Goal: Task Accomplishment & Management: Complete application form

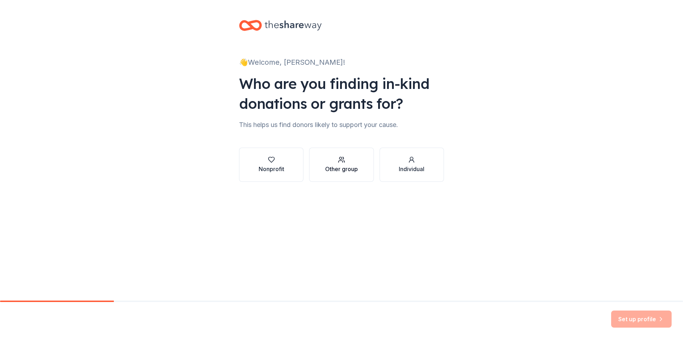
click at [335, 163] on div "button" at bounding box center [341, 159] width 33 height 7
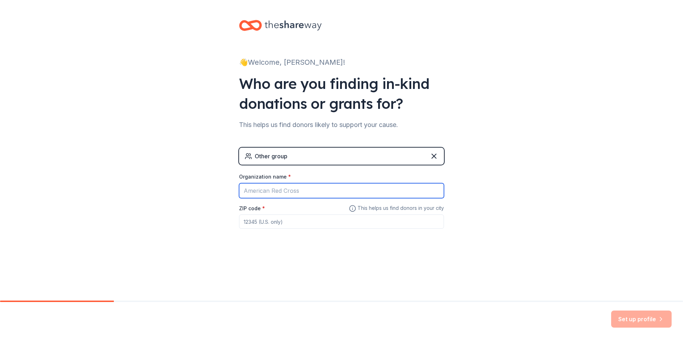
click at [310, 191] on input "Organization name *" at bounding box center [341, 190] width 205 height 15
type input "Elysium Studios"
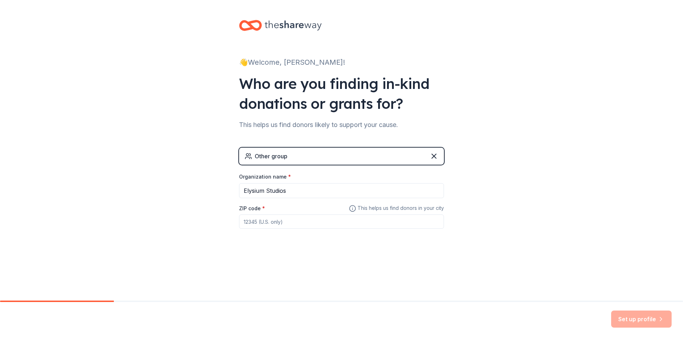
click at [334, 219] on input "ZIP code *" at bounding box center [341, 221] width 205 height 14
type input "46385"
click at [499, 241] on div "👋 Welcome, Rhiannon! Who are you finding in-kind donations or grants for? This …" at bounding box center [341, 138] width 683 height 277
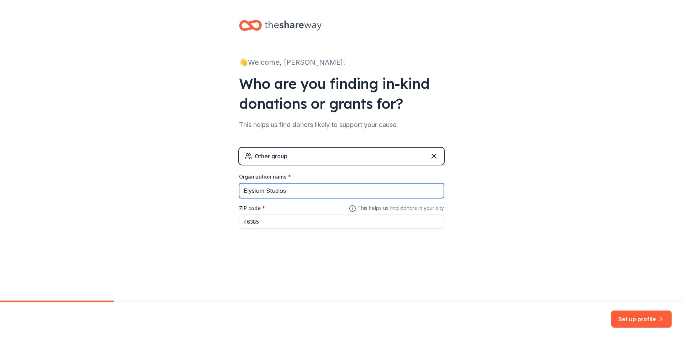
drag, startPoint x: 300, startPoint y: 189, endPoint x: 229, endPoint y: 187, distance: 70.8
click at [229, 187] on div "👋 Welcome, Rhiannon! Who are you finding in-kind donations or grants for? This …" at bounding box center [342, 138] width 228 height 277
type input "Fuel for Families Presented by Elysium Studios"
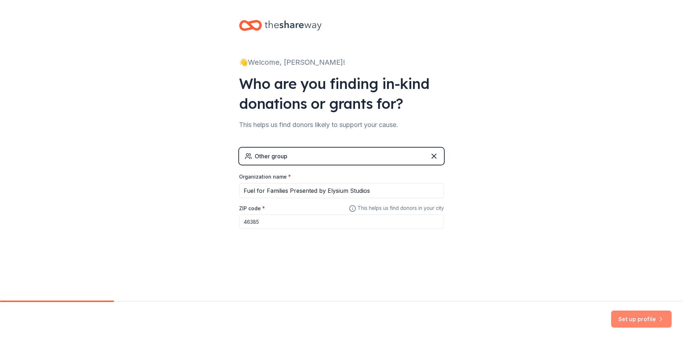
click at [659, 323] on button "Set up profile" at bounding box center [641, 318] width 60 height 17
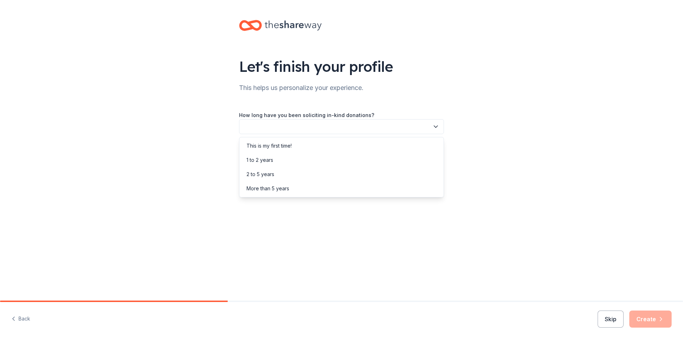
click at [379, 129] on button "button" at bounding box center [341, 126] width 205 height 15
click at [320, 148] on div "This is my first time!" at bounding box center [341, 146] width 201 height 14
click at [351, 161] on button "button" at bounding box center [341, 158] width 205 height 15
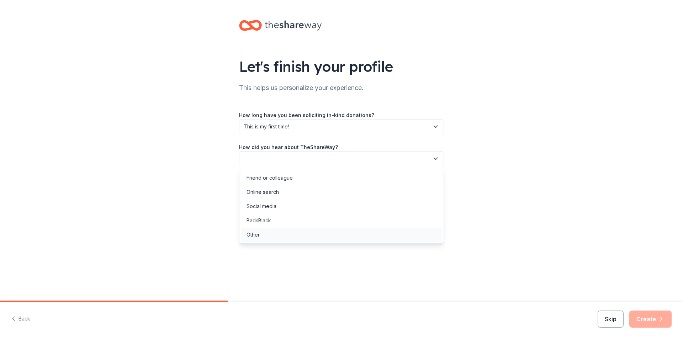
click at [305, 238] on div "Other" at bounding box center [341, 235] width 201 height 14
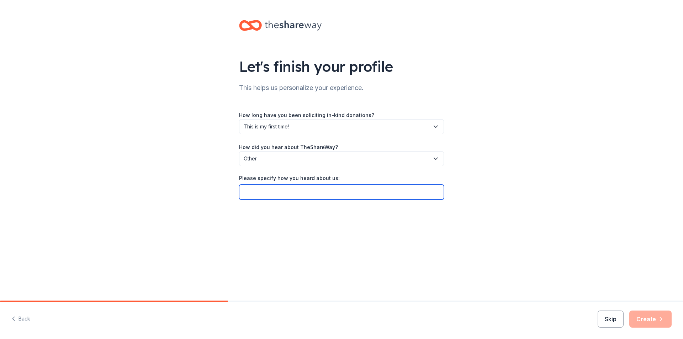
click at [340, 193] on input "Please specify how you heard about us:" at bounding box center [341, 192] width 205 height 15
type input "g"
type input "Give Butter"
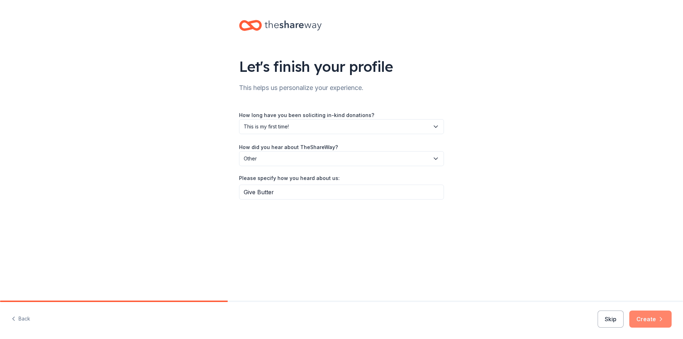
click at [649, 316] on button "Create" at bounding box center [650, 318] width 42 height 17
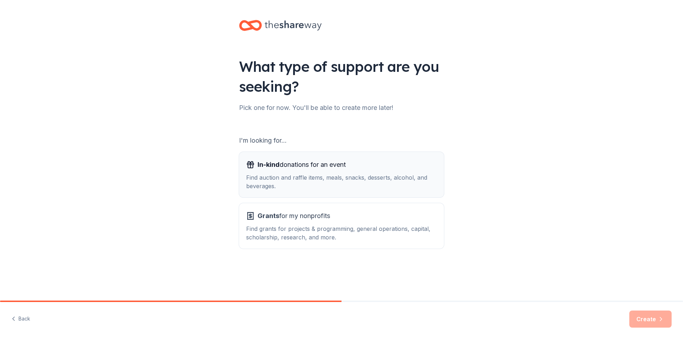
click at [368, 175] on div "Find auction and raffle items, meals, snacks, desserts, alcohol, and beverages." at bounding box center [341, 181] width 191 height 17
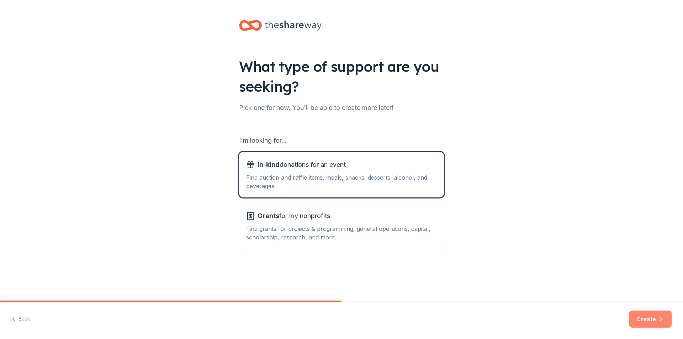
click at [651, 321] on button "Create" at bounding box center [650, 318] width 42 height 17
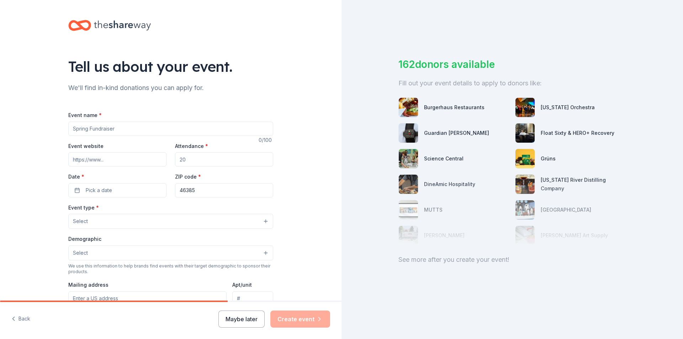
click at [170, 134] on input "Event name *" at bounding box center [170, 129] width 205 height 14
type input "Fuel for Families presented by Elysium Studios"
click at [134, 162] on input "Event website" at bounding box center [117, 159] width 98 height 14
type input "estudiosnwi.com"
click at [207, 161] on input "Attendance *" at bounding box center [224, 159] width 98 height 14
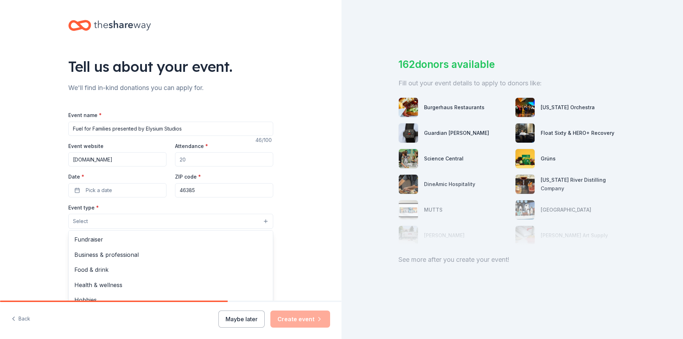
click at [244, 222] on button "Select" at bounding box center [170, 221] width 205 height 15
click at [226, 246] on div "Fundraiser" at bounding box center [171, 239] width 204 height 15
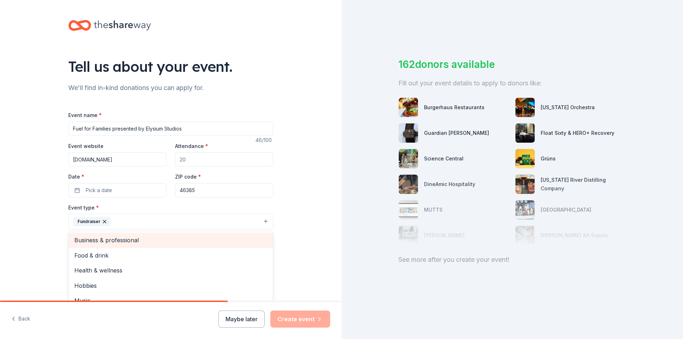
click at [238, 239] on span "Business & professional" at bounding box center [170, 239] width 193 height 9
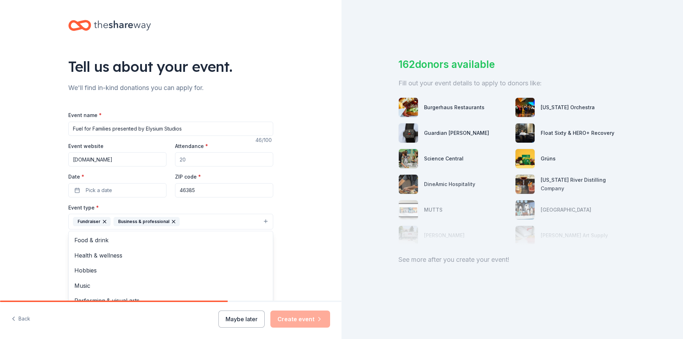
click at [284, 184] on div "Tell us about your event. We'll find in-kind donations you can apply for. Event…" at bounding box center [170, 237] width 341 height 474
click at [207, 157] on input "Attendance *" at bounding box center [224, 159] width 98 height 14
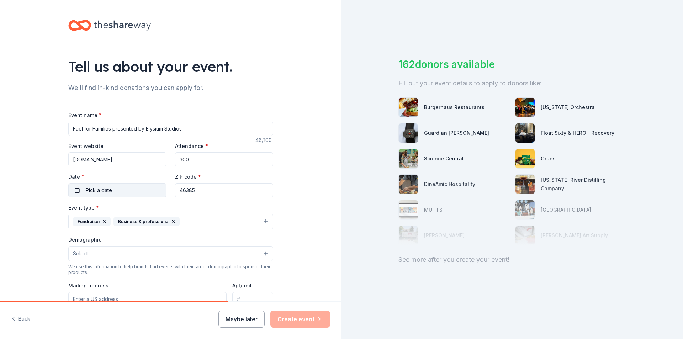
type input "300"
click at [124, 188] on button "Pick a date" at bounding box center [117, 190] width 98 height 14
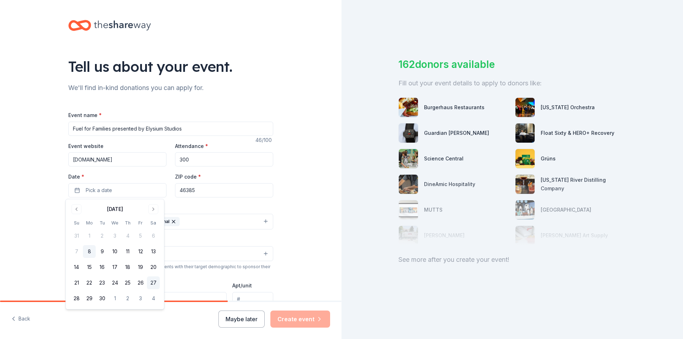
click at [156, 287] on button "27" at bounding box center [153, 282] width 13 height 13
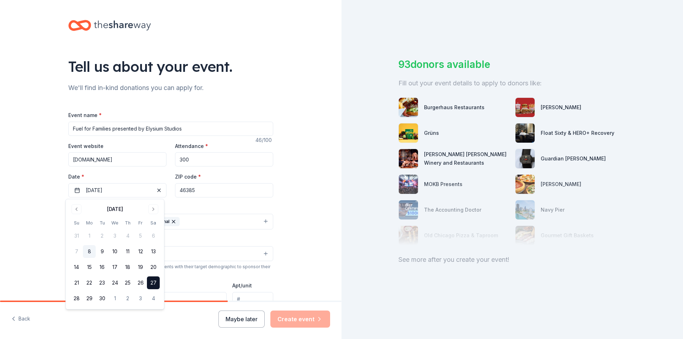
click at [310, 194] on div "Tell us about your event. We'll find in-kind donations you can apply for. Event…" at bounding box center [170, 237] width 341 height 474
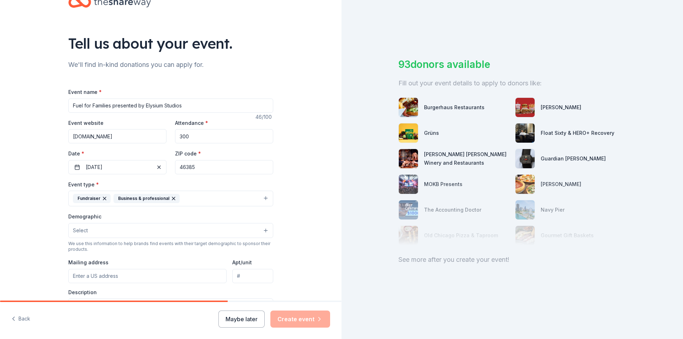
scroll to position [71, 0]
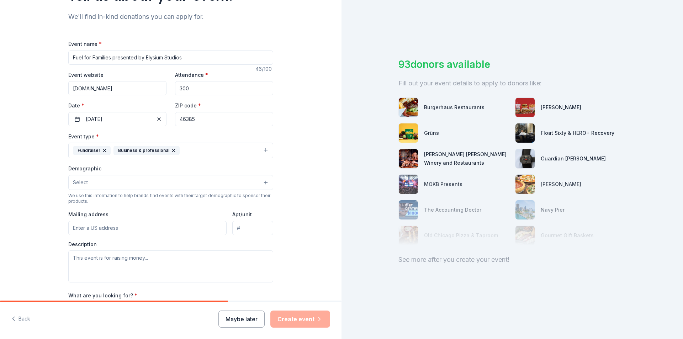
click at [168, 186] on button "Select" at bounding box center [170, 182] width 205 height 15
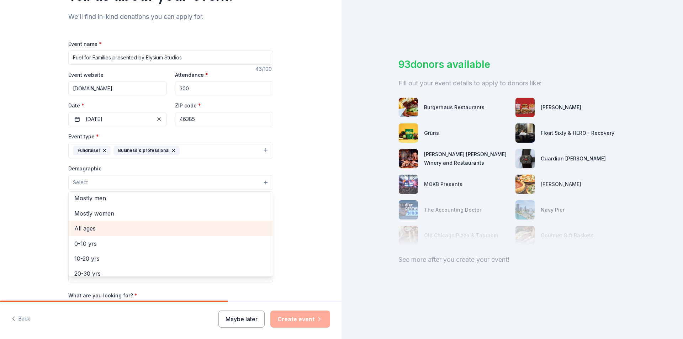
scroll to position [0, 0]
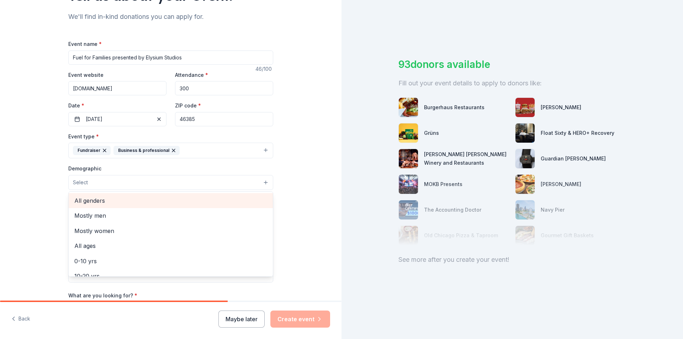
click at [115, 201] on span "All genders" at bounding box center [170, 200] width 193 height 9
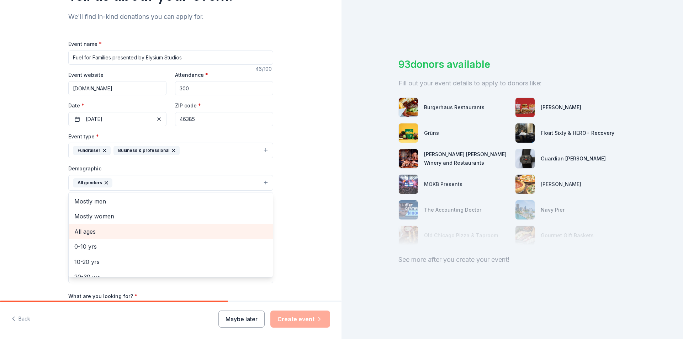
click at [114, 234] on span "All ages" at bounding box center [170, 231] width 193 height 9
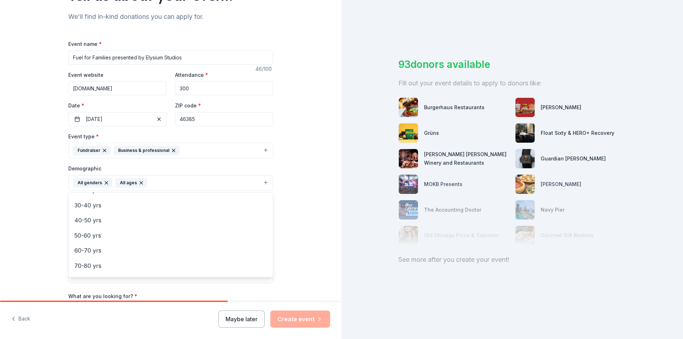
scroll to position [84, 0]
click at [294, 207] on div "Tell us about your event. We'll find in-kind donations you can apply for. Event…" at bounding box center [170, 166] width 341 height 475
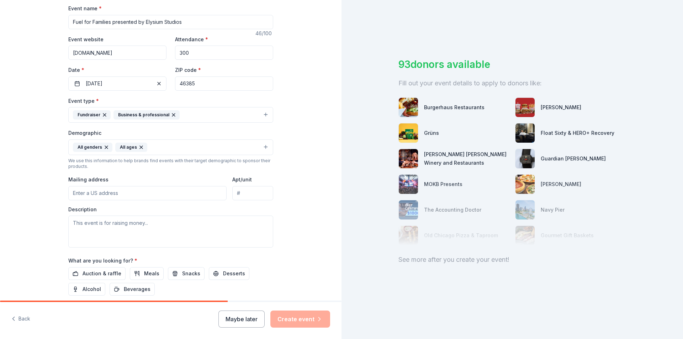
scroll to position [142, 0]
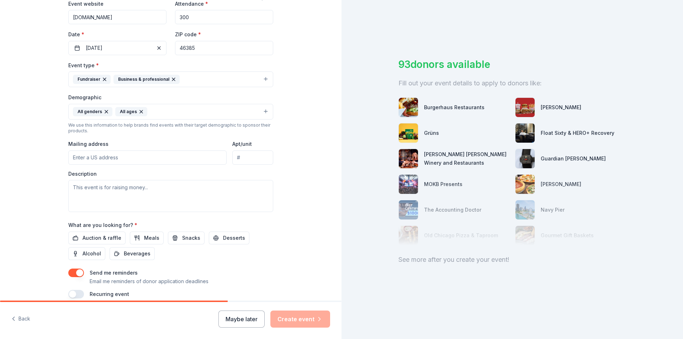
click at [151, 161] on input "Mailing address" at bounding box center [147, 157] width 158 height 14
type input "858 West Lincolnway, Valparaiso, IN, 46385"
click at [242, 162] on input "Apt/unit" at bounding box center [252, 157] width 41 height 14
type input "Ste 1A"
click at [155, 193] on textarea at bounding box center [170, 196] width 205 height 32
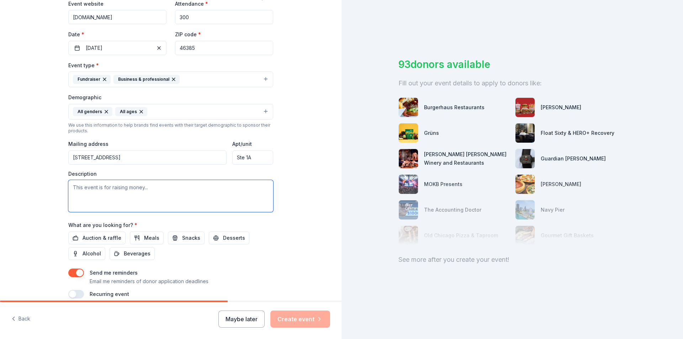
paste textarea "Our Mission is to help support local families who are facing challenges due to …"
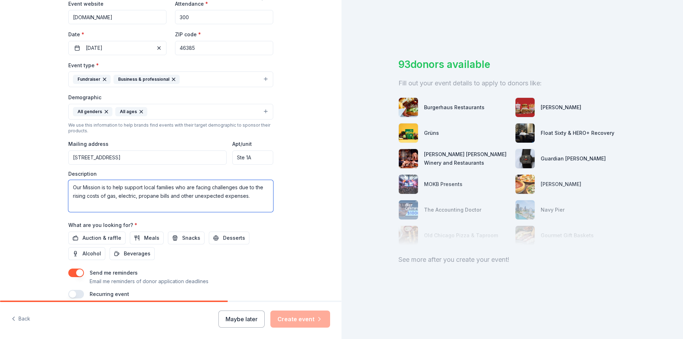
scroll to position [174, 0]
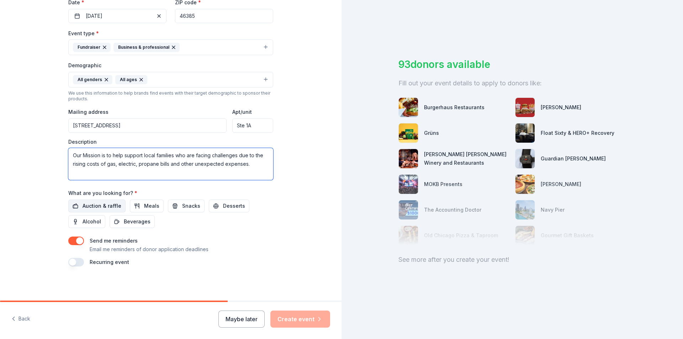
type textarea "Our Mission is to help support local families who are facing challenges due to …"
click at [98, 209] on span "Auction & raffle" at bounding box center [101, 206] width 39 height 9
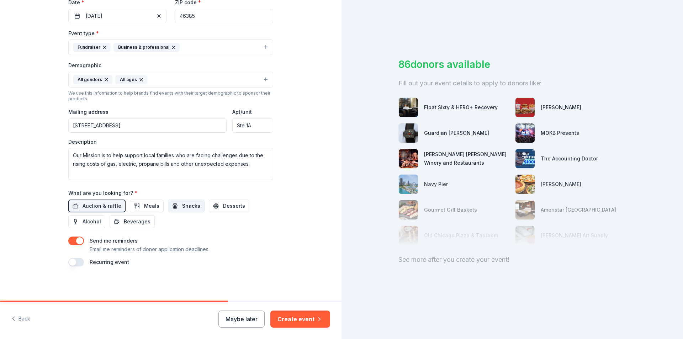
click at [188, 210] on button "Snacks" at bounding box center [186, 205] width 37 height 13
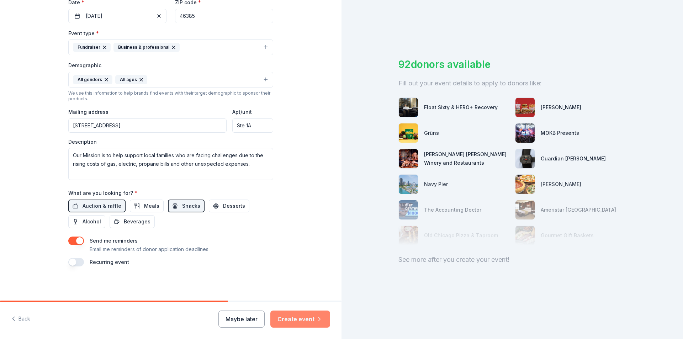
click at [303, 320] on button "Create event" at bounding box center [300, 318] width 60 height 17
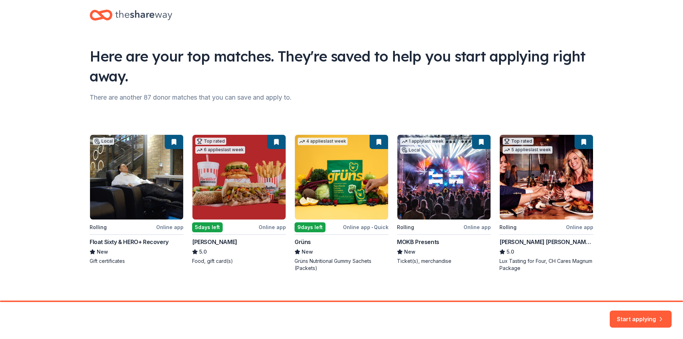
scroll to position [16, 0]
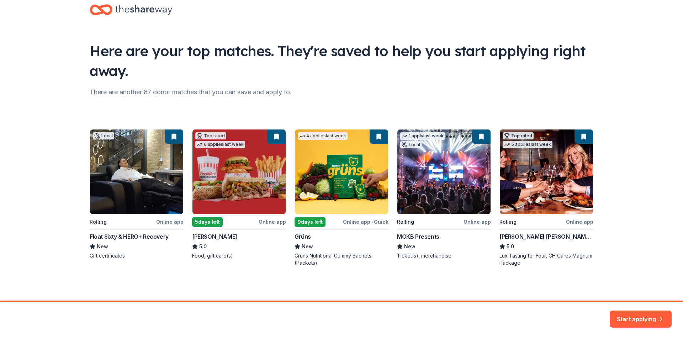
click at [233, 188] on div "Local Rolling Online app Float Sixty & HERO+ Recovery New Gift certificates Top…" at bounding box center [341, 197] width 503 height 137
click at [204, 235] on div "Local Rolling Online app Float Sixty & HERO+ Recovery New Gift certificates Top…" at bounding box center [341, 197] width 503 height 137
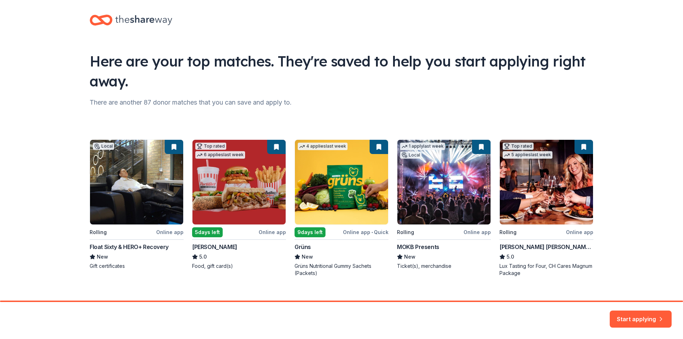
scroll to position [0, 0]
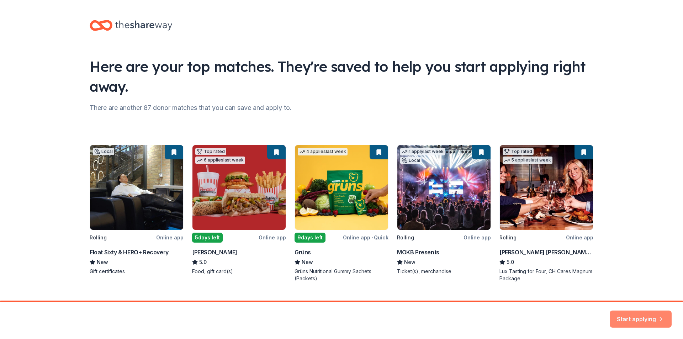
click at [633, 314] on button "Start applying" at bounding box center [640, 314] width 62 height 17
click at [272, 151] on div "Local Rolling Online app Float Sixty & HERO+ Recovery New Gift certificates Top…" at bounding box center [341, 213] width 503 height 137
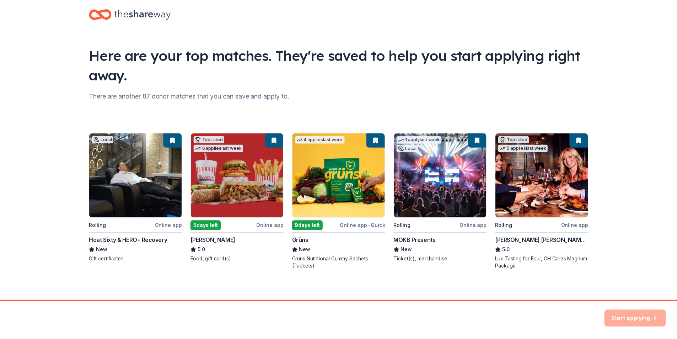
scroll to position [16, 0]
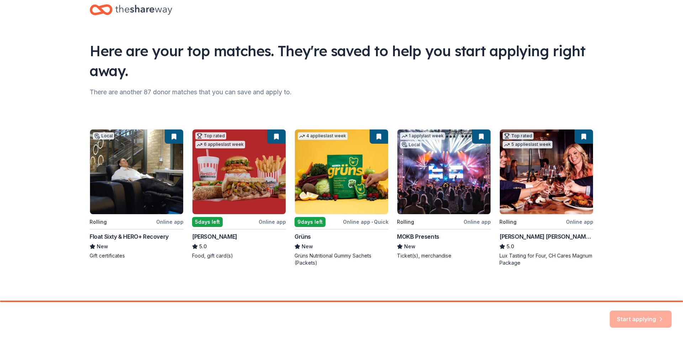
click at [658, 314] on div "Start applying" at bounding box center [640, 318] width 62 height 17
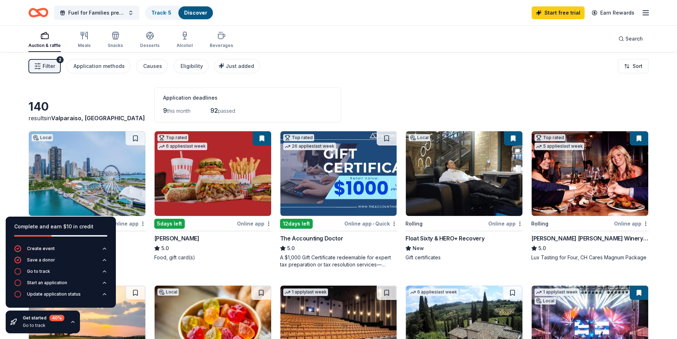
click at [208, 180] on img at bounding box center [213, 173] width 117 height 85
click at [123, 14] on span "Fuel for Families presented by Elysium Studios" at bounding box center [96, 13] width 57 height 9
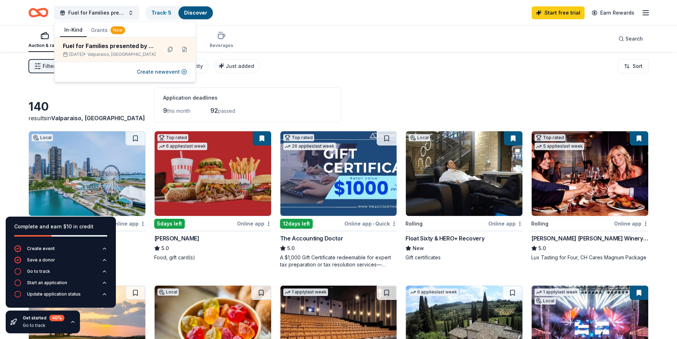
click at [429, 35] on div "Auction & raffle Meals Snacks Desserts Alcohol Beverages Search" at bounding box center [338, 39] width 620 height 26
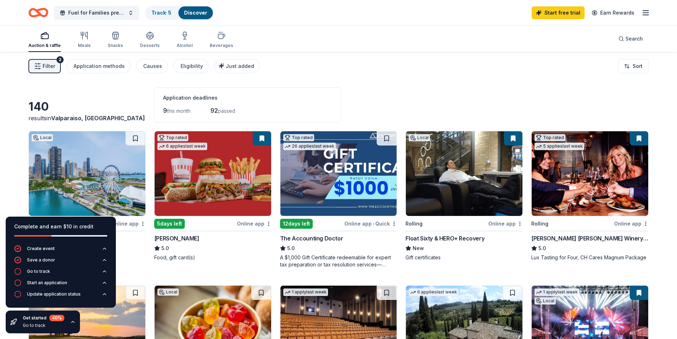
click at [238, 164] on img at bounding box center [213, 173] width 117 height 85
click at [611, 175] on img at bounding box center [590, 173] width 117 height 85
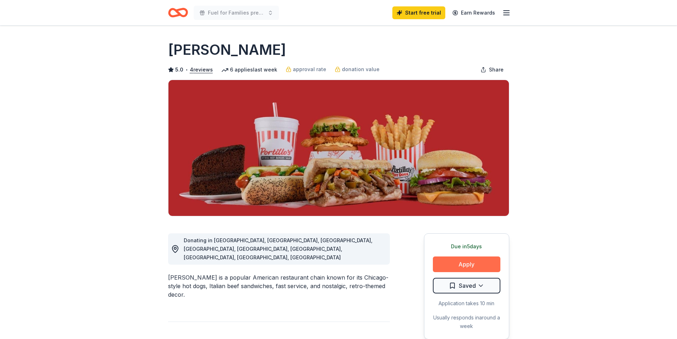
click at [486, 263] on button "Apply" at bounding box center [467, 264] width 68 height 16
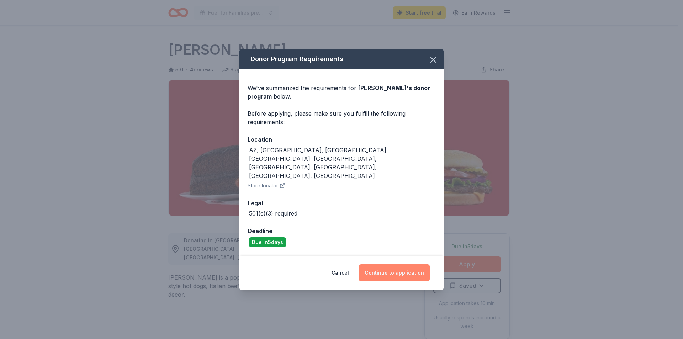
click at [402, 264] on button "Continue to application" at bounding box center [394, 272] width 71 height 17
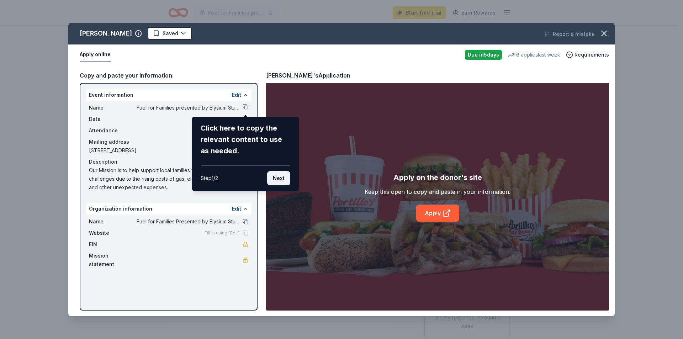
click at [282, 181] on button "Next" at bounding box center [278, 178] width 23 height 14
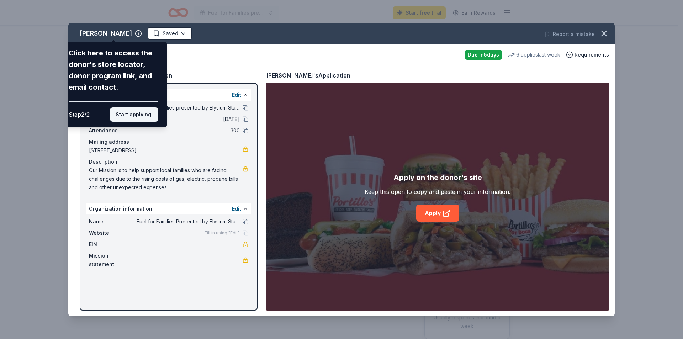
click at [148, 118] on button "Start applying!" at bounding box center [134, 114] width 48 height 14
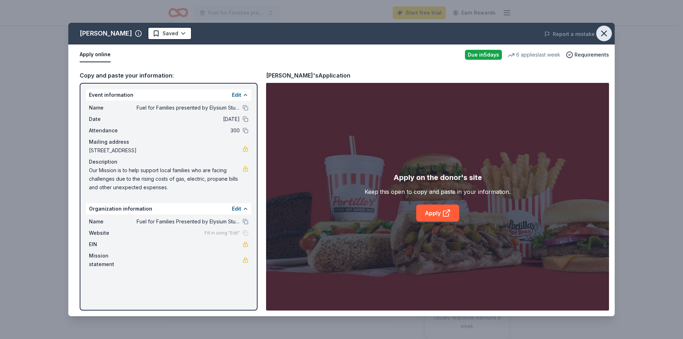
click at [605, 34] on icon "button" at bounding box center [604, 33] width 10 height 10
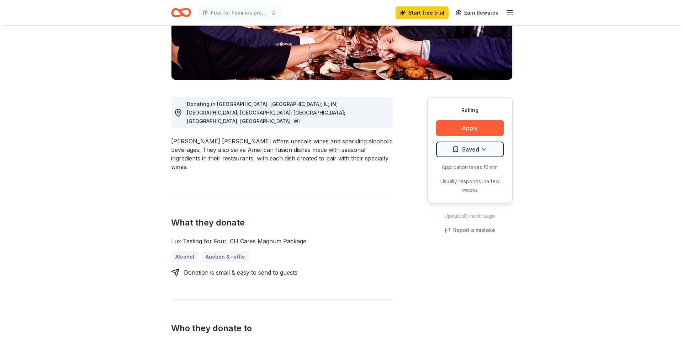
scroll to position [178, 0]
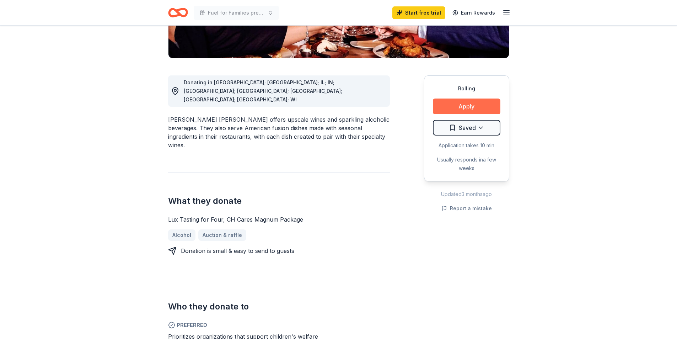
click at [467, 98] on button "Apply" at bounding box center [467, 106] width 68 height 16
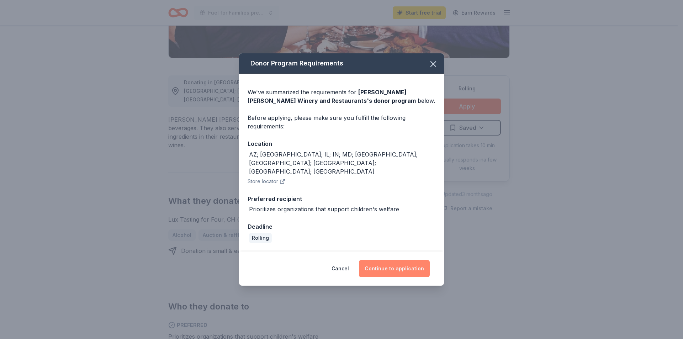
click at [402, 261] on button "Continue to application" at bounding box center [394, 268] width 71 height 17
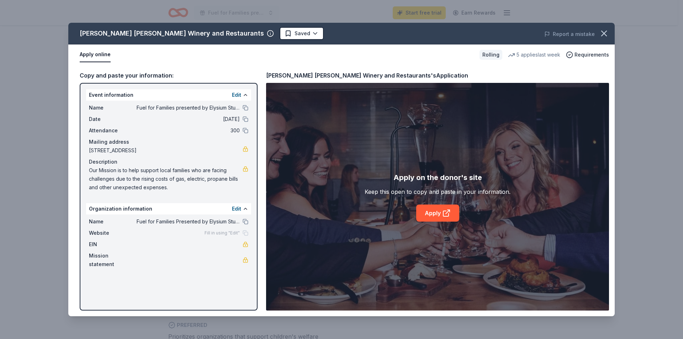
click at [243, 234] on div "Fill in using "Edit"" at bounding box center [226, 233] width 44 height 6
click at [431, 216] on link "Apply" at bounding box center [437, 212] width 43 height 17
